Goal: Information Seeking & Learning: Learn about a topic

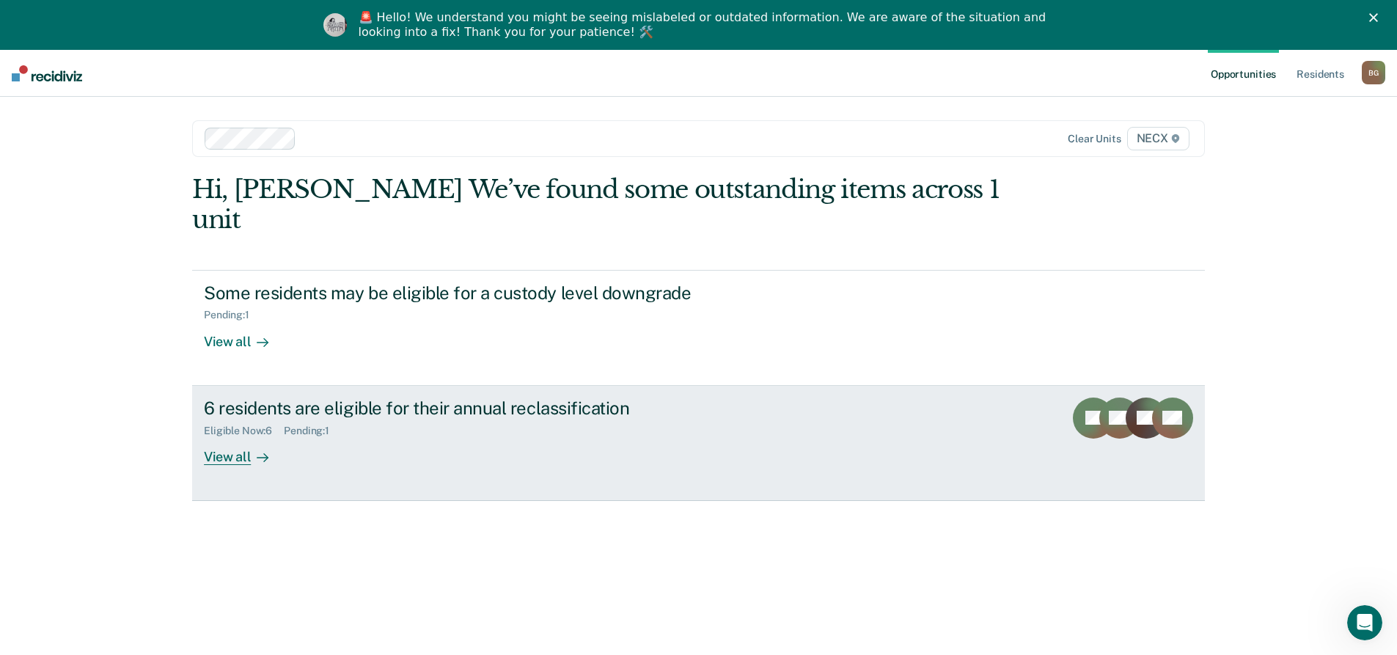
click at [516, 452] on link "6 residents are eligible for their annual reclassification Eligible Now : 6 Pen…" at bounding box center [698, 443] width 1013 height 115
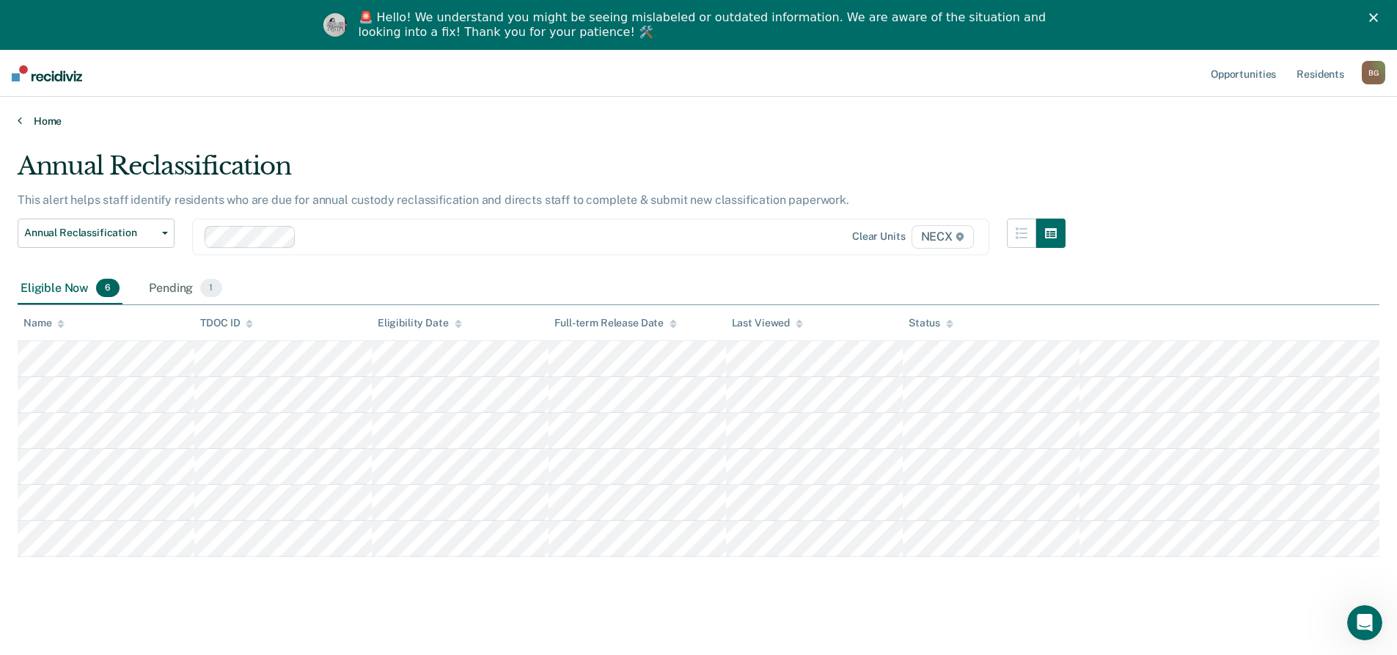
click at [41, 116] on link "Home" at bounding box center [699, 120] width 1362 height 13
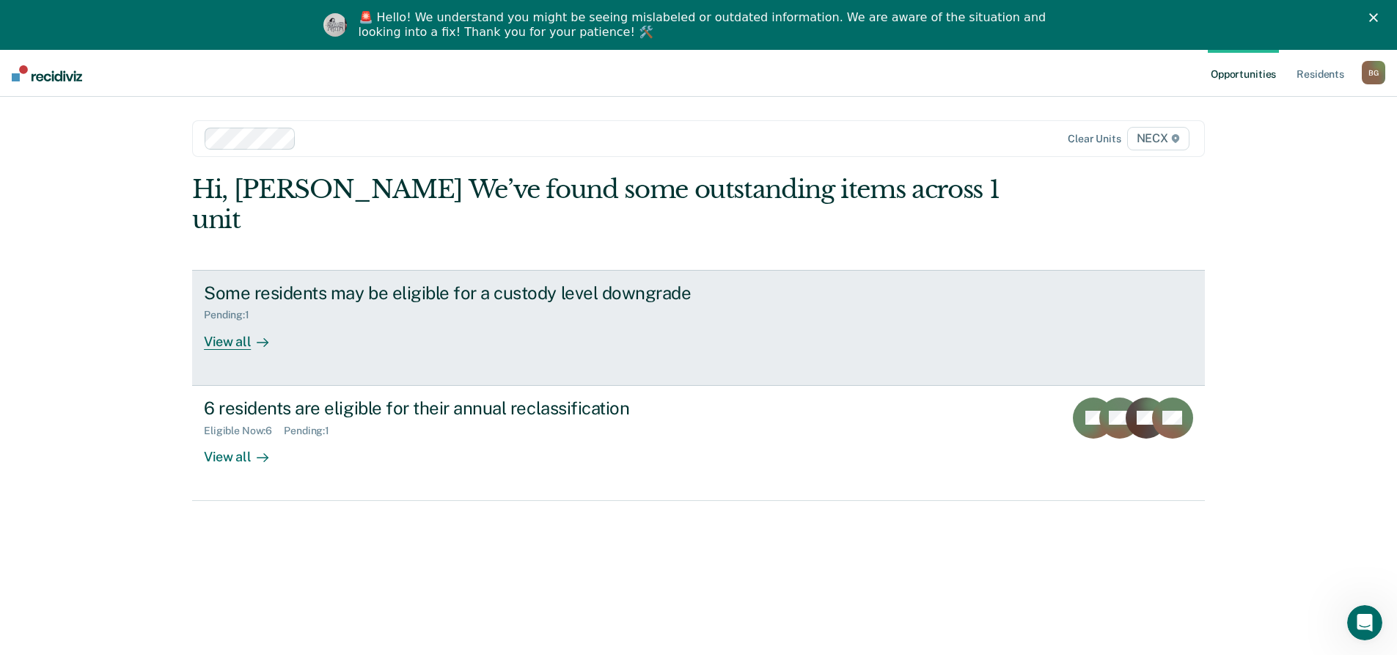
click at [449, 312] on div "Some residents may be eligible for a custody level downgrade Pending : 1 View a…" at bounding box center [479, 315] width 550 height 67
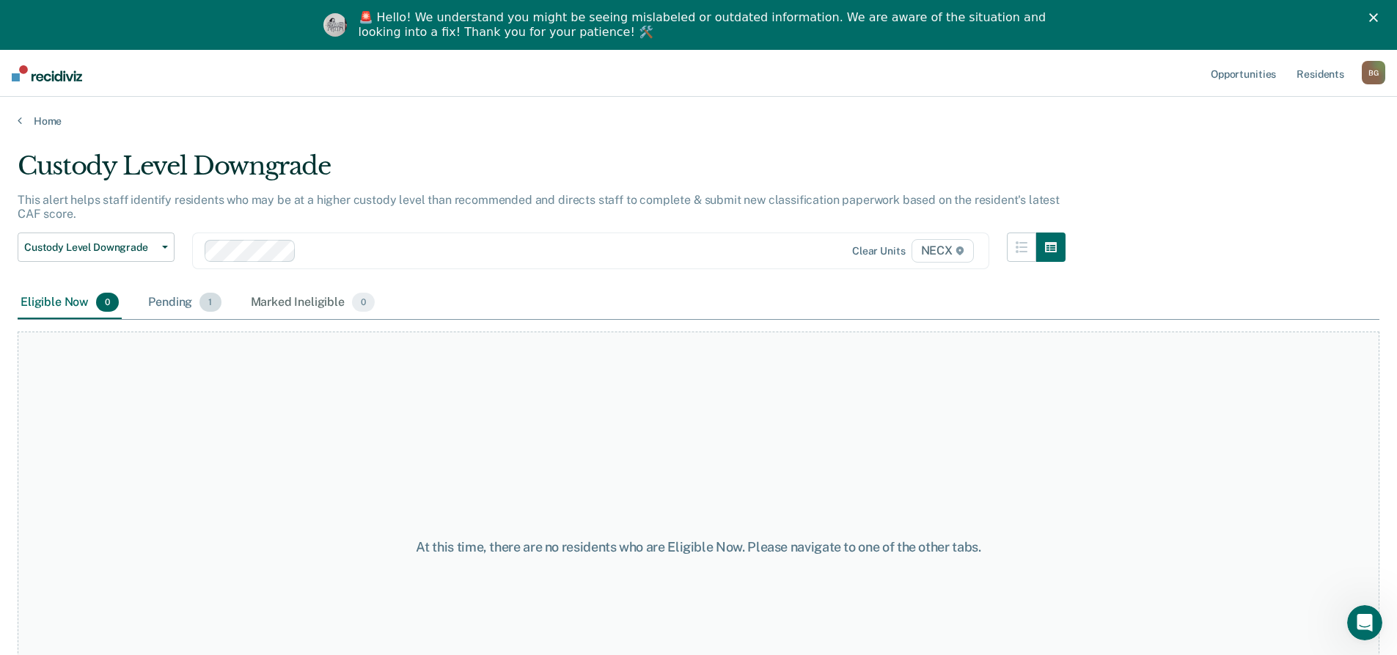
click at [200, 301] on span "1" at bounding box center [210, 302] width 21 height 19
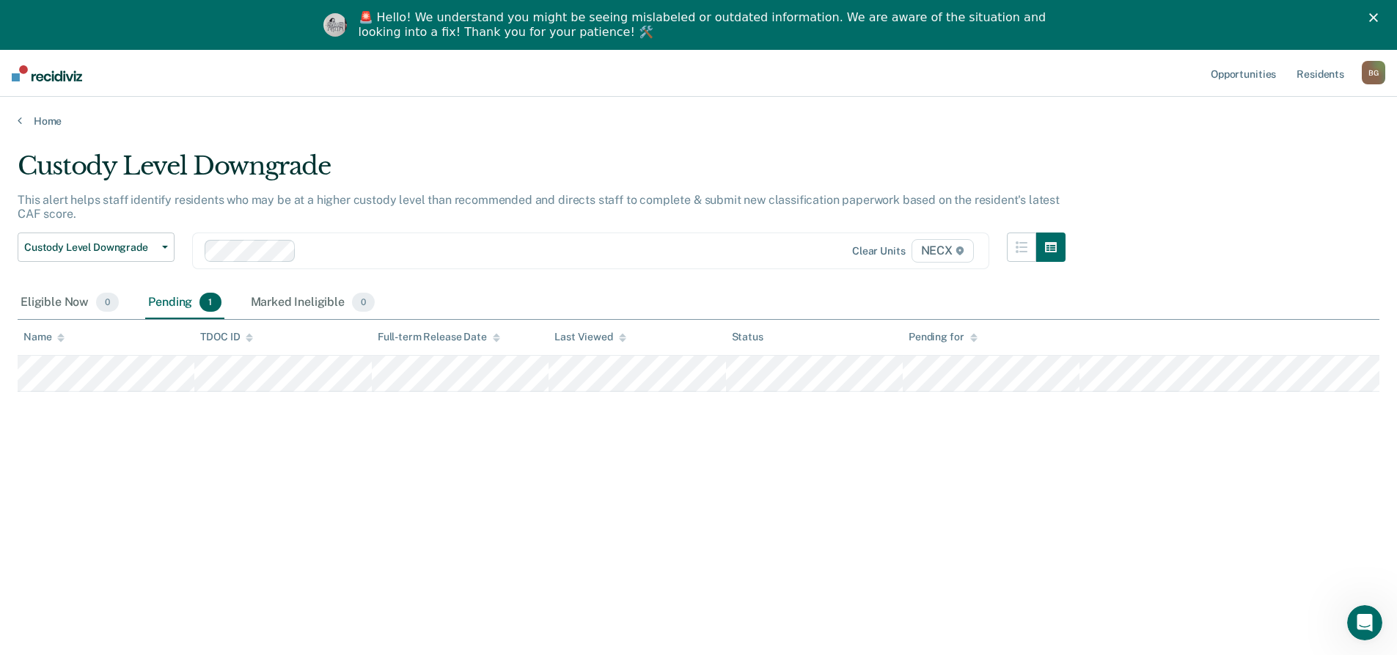
click at [26, 113] on div "Home" at bounding box center [698, 112] width 1397 height 31
click at [62, 120] on link "Home" at bounding box center [699, 120] width 1362 height 13
